Goal: Task Accomplishment & Management: Complete application form

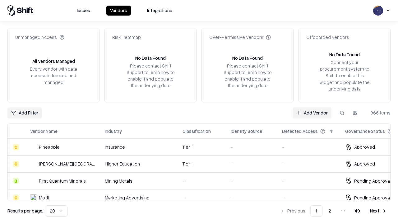
click at [312, 113] on link "Add Vendor" at bounding box center [312, 112] width 39 height 11
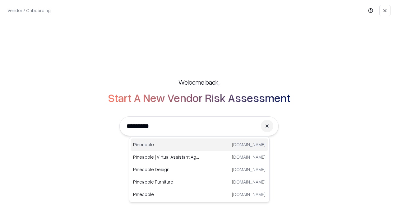
click at [199, 145] on div "Pineapple [DOMAIN_NAME]" at bounding box center [199, 144] width 137 height 12
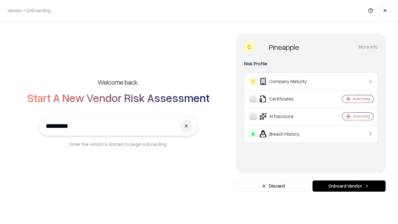
type input "*********"
click at [349, 186] on button "Onboard Vendor" at bounding box center [348, 185] width 73 height 11
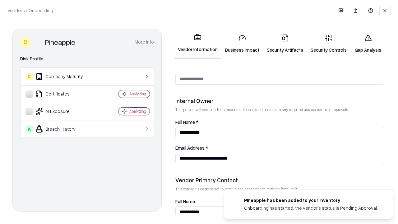
scroll to position [322, 0]
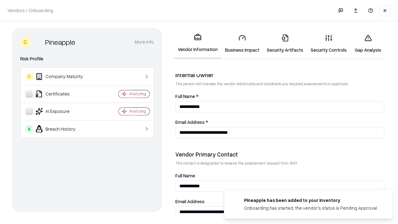
click at [242, 44] on link "Business Impact" at bounding box center [242, 43] width 42 height 29
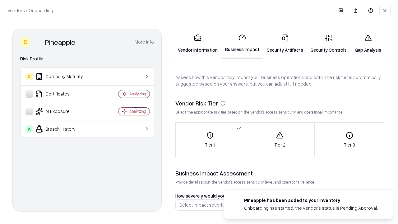
click at [285, 44] on link "Security Artifacts" at bounding box center [285, 43] width 44 height 29
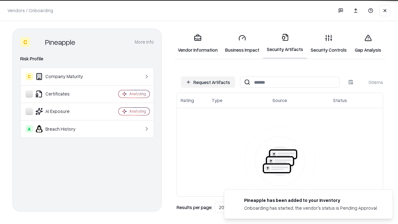
click at [208, 82] on button "Request Artifacts" at bounding box center [208, 81] width 54 height 11
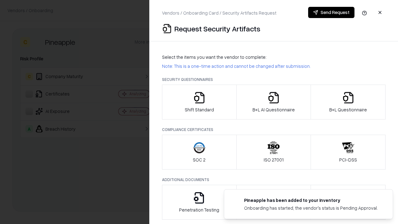
click at [199, 102] on icon "button" at bounding box center [199, 97] width 12 height 12
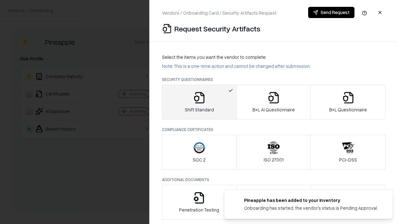
click at [331, 12] on button "Send Request" at bounding box center [331, 12] width 46 height 11
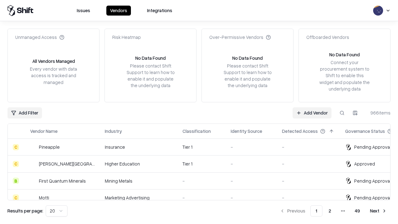
click at [342, 113] on button at bounding box center [341, 112] width 11 height 11
type input "*********"
click at [203, 147] on div "Tier 1" at bounding box center [201, 147] width 38 height 7
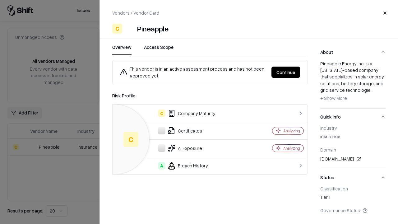
click at [286, 72] on button "Continue" at bounding box center [285, 72] width 29 height 11
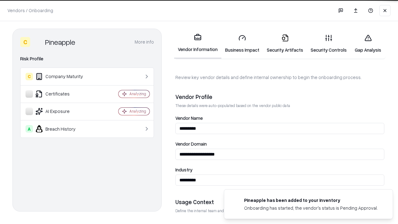
click at [285, 44] on link "Security Artifacts" at bounding box center [285, 43] width 44 height 29
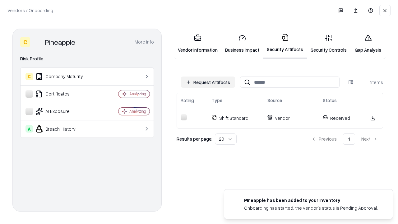
click at [329, 44] on link "Security Controls" at bounding box center [329, 43] width 44 height 29
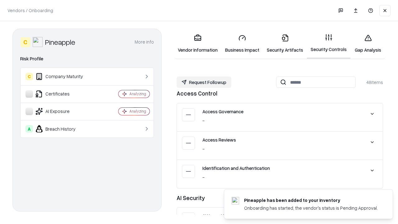
click at [204, 82] on button "Request Followup" at bounding box center [204, 81] width 55 height 11
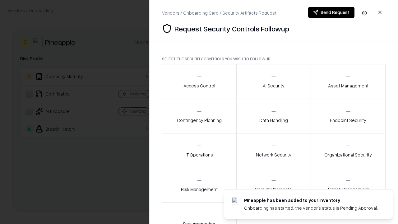
click at [199, 81] on div "Access Control" at bounding box center [199, 81] width 32 height 15
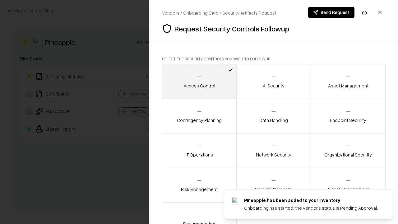
click at [331, 12] on button "Send Request" at bounding box center [331, 12] width 46 height 11
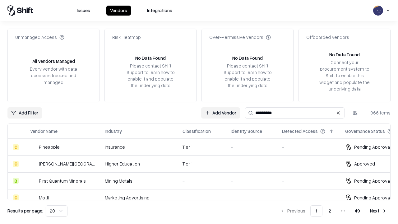
type input "*********"
click at [203, 147] on div "Tier 1" at bounding box center [201, 147] width 38 height 7
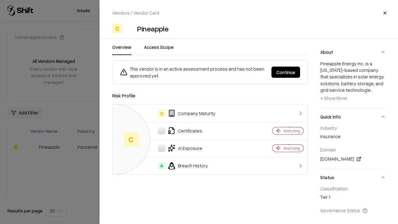
click at [286, 72] on button "Continue" at bounding box center [285, 72] width 29 height 11
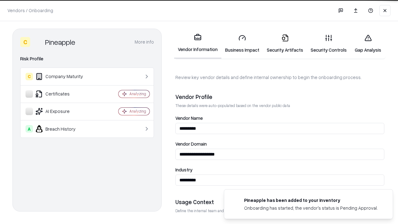
click at [368, 44] on link "Gap Analysis" at bounding box center [367, 43] width 35 height 29
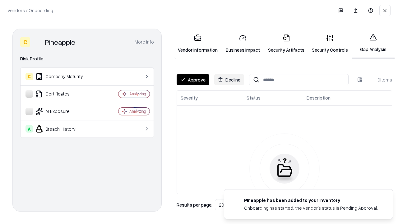
click at [193, 80] on button "Approve" at bounding box center [193, 79] width 33 height 11
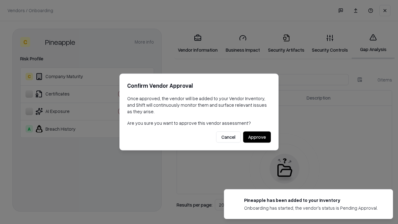
click at [257, 137] on button "Approve" at bounding box center [257, 136] width 28 height 11
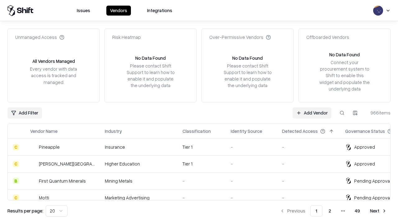
type input "*********"
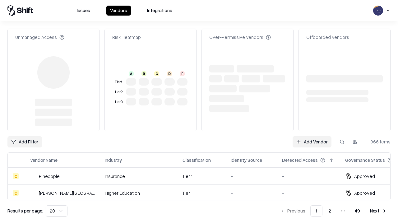
click at [312, 136] on link "Add Vendor" at bounding box center [312, 141] width 39 height 11
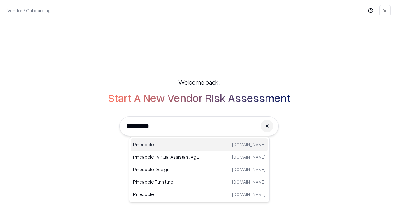
click at [199, 145] on div "Pineapple [DOMAIN_NAME]" at bounding box center [199, 144] width 137 height 12
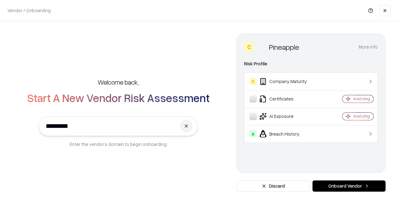
type input "*********"
click at [349, 186] on button "Onboard Vendor" at bounding box center [348, 185] width 73 height 11
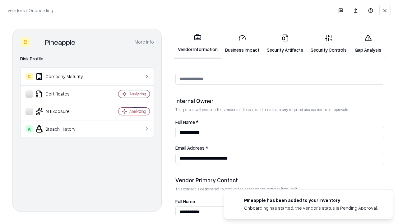
scroll to position [322, 0]
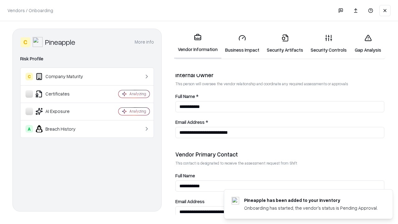
click at [368, 44] on link "Gap Analysis" at bounding box center [367, 43] width 35 height 29
